Goal: Task Accomplishment & Management: Check status

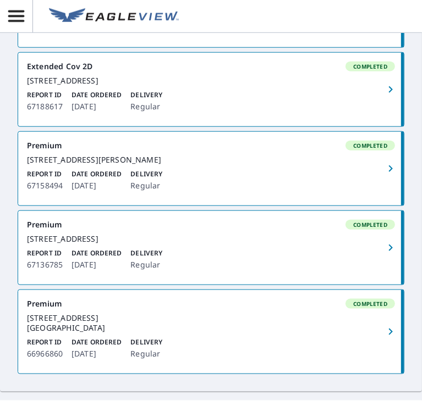
drag, startPoint x: 0, startPoint y: 0, endPoint x: 268, endPoint y: 250, distance: 366.5
click at [268, 230] on div "Premium Completed" at bounding box center [211, 225] width 368 height 10
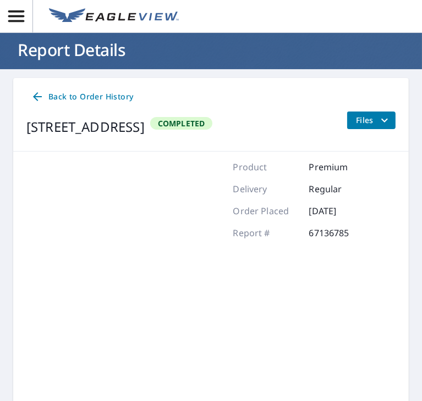
scroll to position [12, 0]
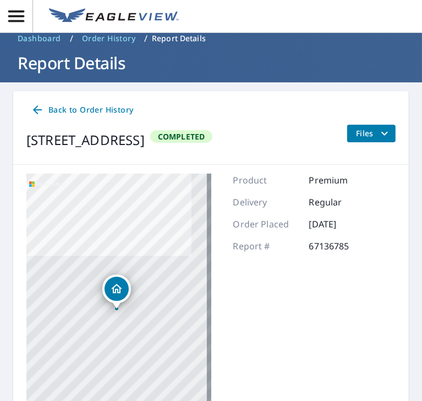
click at [44, 111] on span "Back to Order History" at bounding box center [82, 110] width 102 height 14
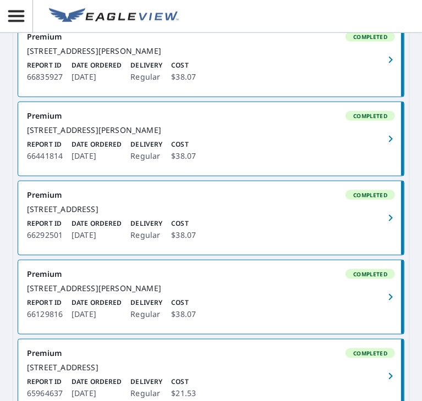
scroll to position [647, 0]
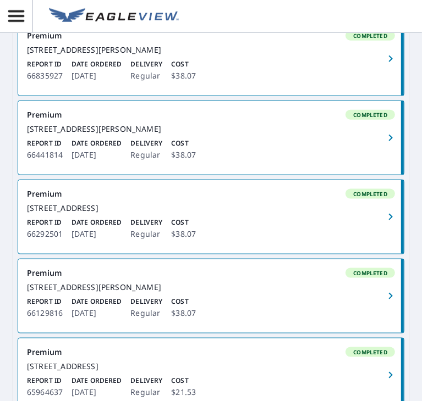
click at [383, 175] on button "button" at bounding box center [391, 138] width 24 height 74
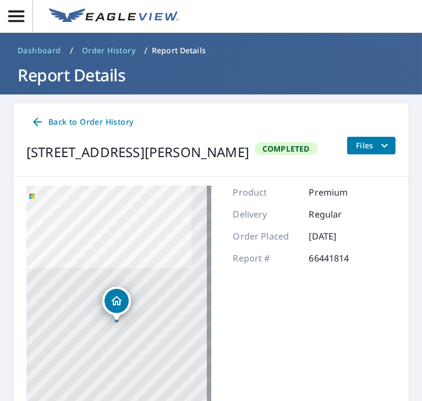
click at [361, 146] on span "Files" at bounding box center [373, 145] width 35 height 13
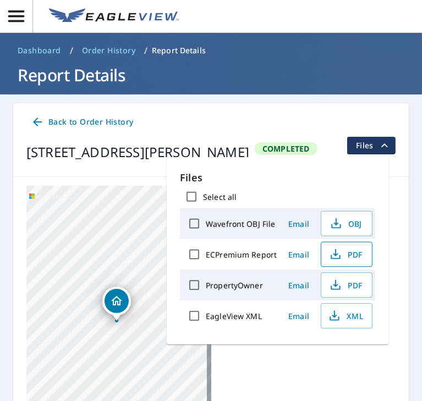
click at [345, 253] on span "PDF" at bounding box center [345, 254] width 35 height 13
